Goal: Task Accomplishment & Management: Complete application form

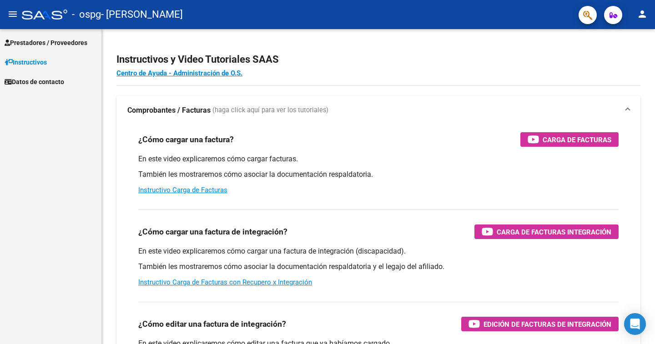
click at [61, 42] on span "Prestadores / Proveedores" at bounding box center [46, 43] width 83 height 10
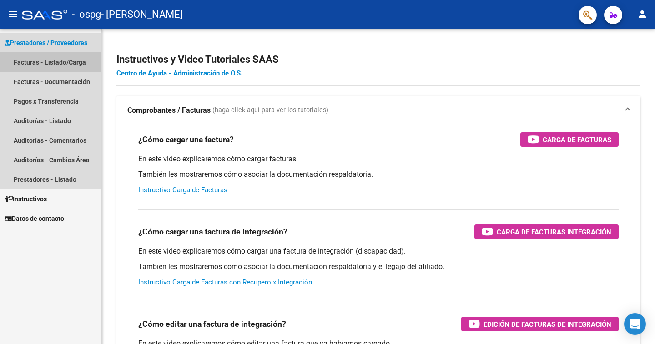
click at [54, 62] on link "Facturas - Listado/Carga" at bounding box center [50, 62] width 101 height 20
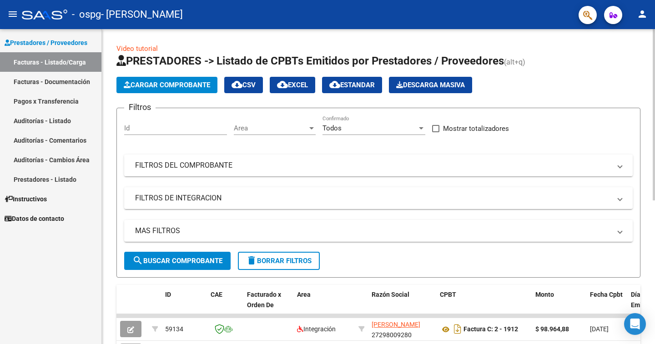
click at [159, 82] on span "Cargar Comprobante" at bounding box center [167, 85] width 86 height 8
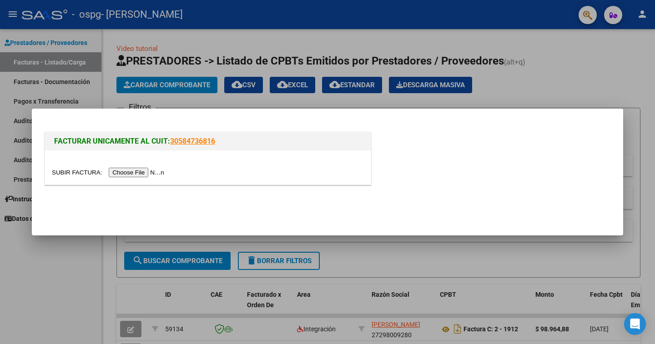
click at [167, 171] on input "file" at bounding box center [109, 173] width 115 height 10
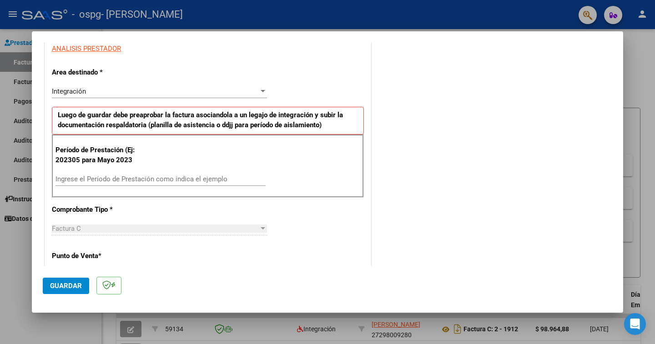
scroll to position [182, 0]
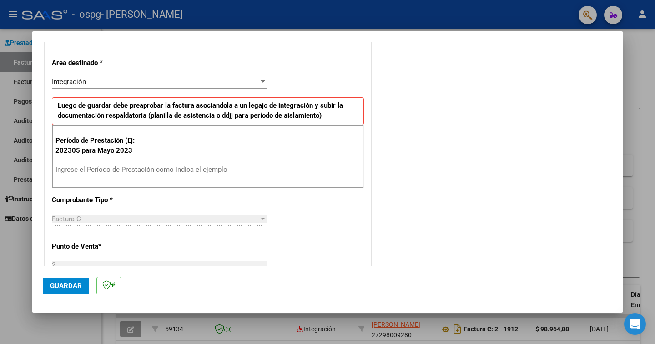
click at [112, 171] on input "Ingrese el Período de Prestación como indica el ejemplo" at bounding box center [160, 170] width 210 height 8
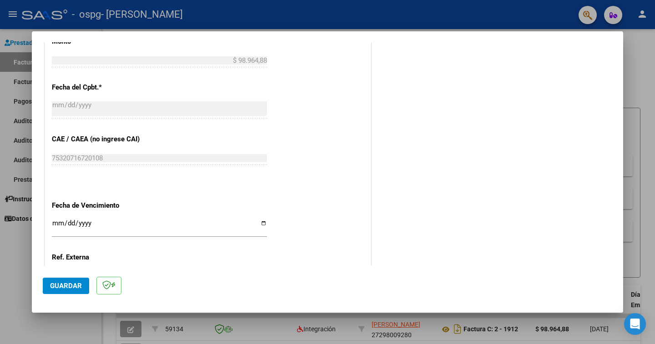
scroll to position [500, 0]
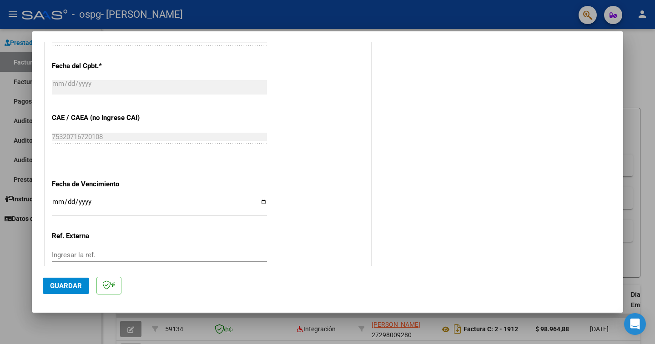
type input "202507"
click at [82, 251] on input "Ingresar la ref." at bounding box center [159, 255] width 215 height 8
type input "16082025"
click at [59, 251] on input "16082025" at bounding box center [159, 255] width 215 height 8
drag, startPoint x: 94, startPoint y: 243, endPoint x: 46, endPoint y: 238, distance: 47.5
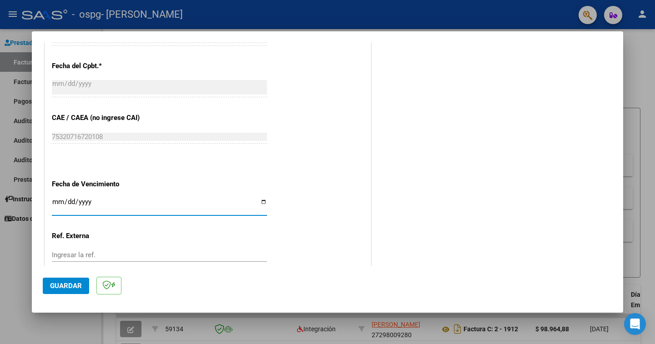
click at [257, 198] on input "Ingresar la fecha" at bounding box center [159, 205] width 215 height 15
type input "[DATE]"
click at [64, 287] on span "Guardar" at bounding box center [66, 286] width 32 height 8
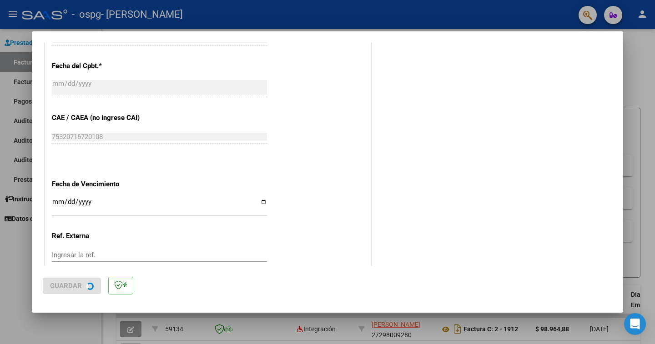
scroll to position [0, 0]
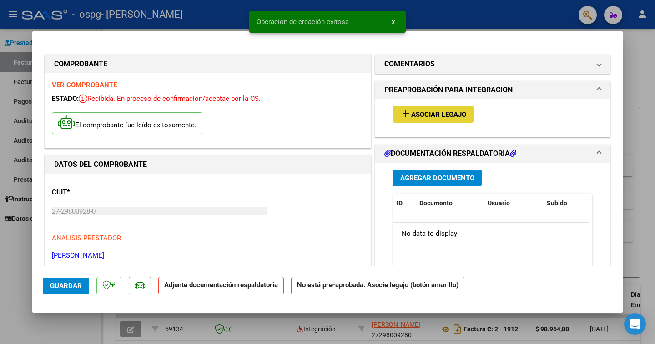
click at [432, 116] on span "Asociar Legajo" at bounding box center [438, 115] width 55 height 8
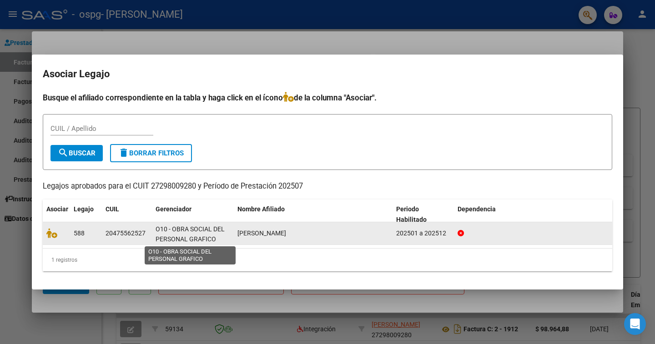
click at [202, 226] on span "O10 - OBRA SOCIAL DEL PERSONAL GRAFICO" at bounding box center [190, 235] width 69 height 18
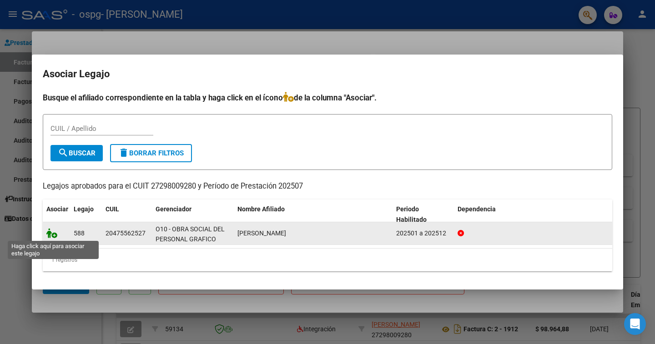
click at [54, 232] on icon at bounding box center [51, 233] width 11 height 10
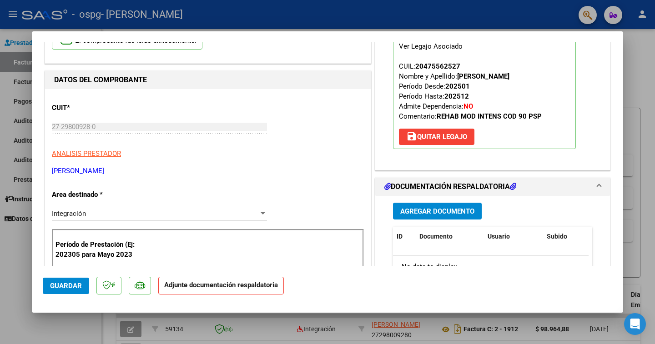
scroll to position [91, 0]
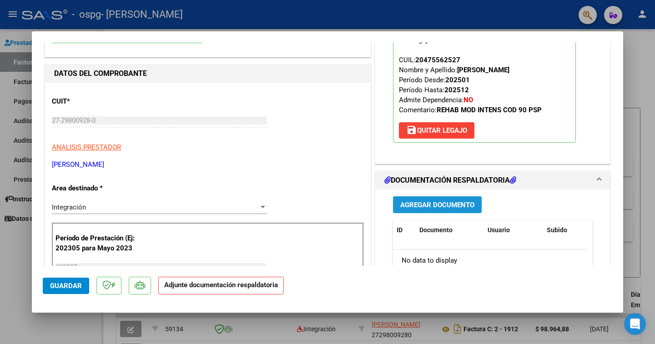
click at [416, 207] on span "Agregar Documento" at bounding box center [437, 205] width 74 height 8
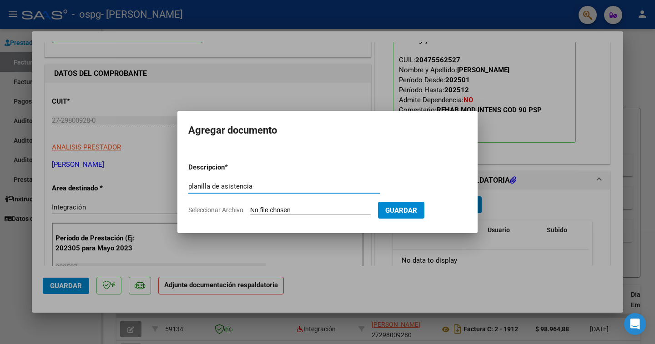
type input "planilla de asistencia"
click at [287, 209] on input "Seleccionar Archivo" at bounding box center [310, 211] width 121 height 9
type input "C:\fakepath\planilla de asistencia [PERSON_NAME] 2025.pdf"
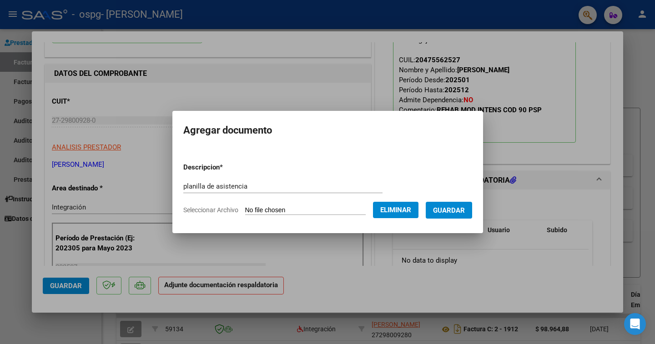
click at [445, 211] on span "Guardar" at bounding box center [449, 211] width 32 height 8
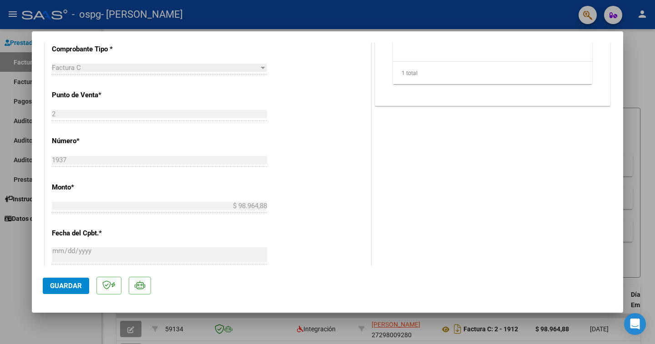
scroll to position [579, 0]
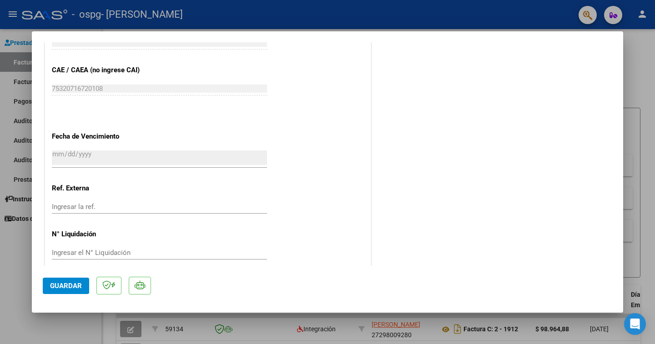
click at [62, 288] on span "Guardar" at bounding box center [66, 286] width 32 height 8
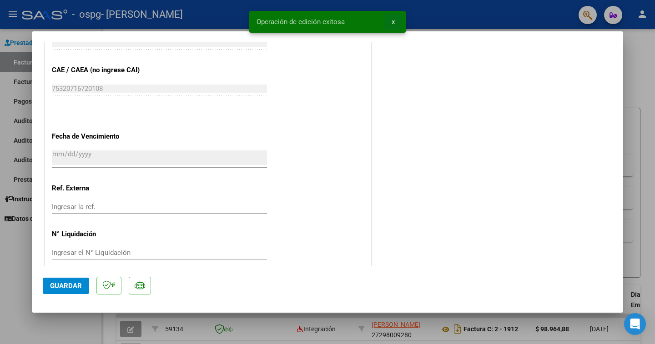
click at [393, 21] on span "x" at bounding box center [393, 22] width 3 height 8
